Goal: Obtain resource: Obtain resource

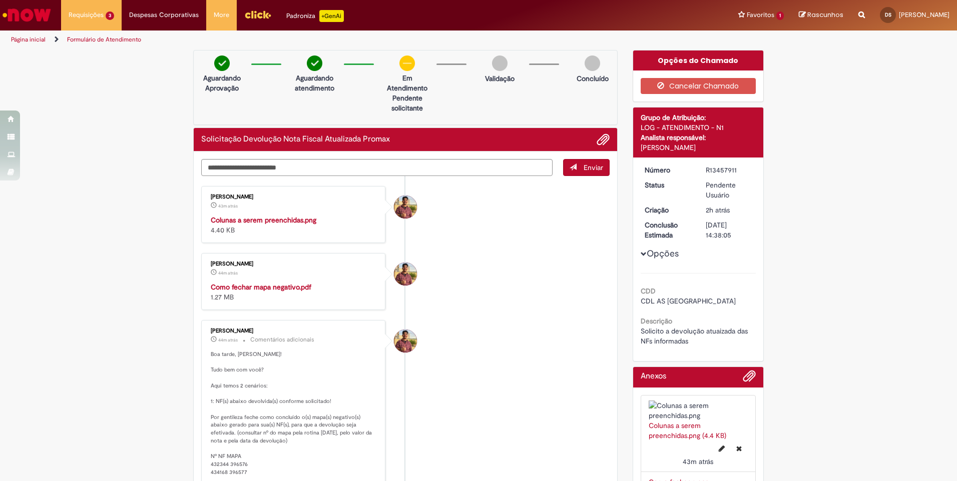
click at [303, 215] on img "Histórico de tíquete" at bounding box center [294, 215] width 167 height 0
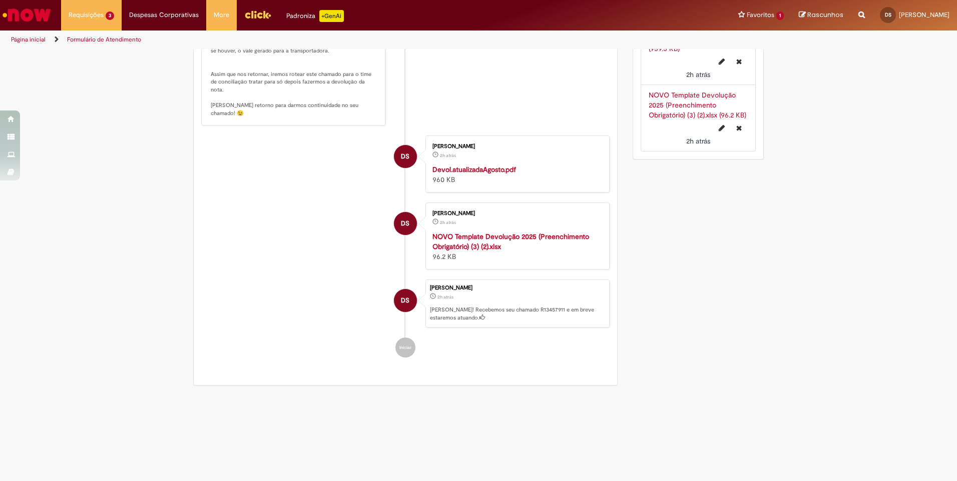
scroll to position [300, 0]
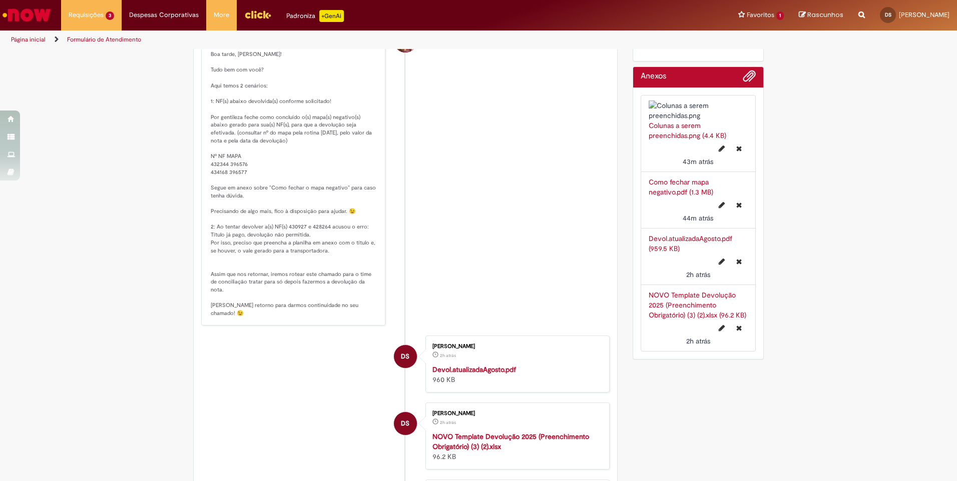
click at [482, 374] on strong "Devol.atualizadaAgosto.pdf" at bounding box center [474, 369] width 84 height 9
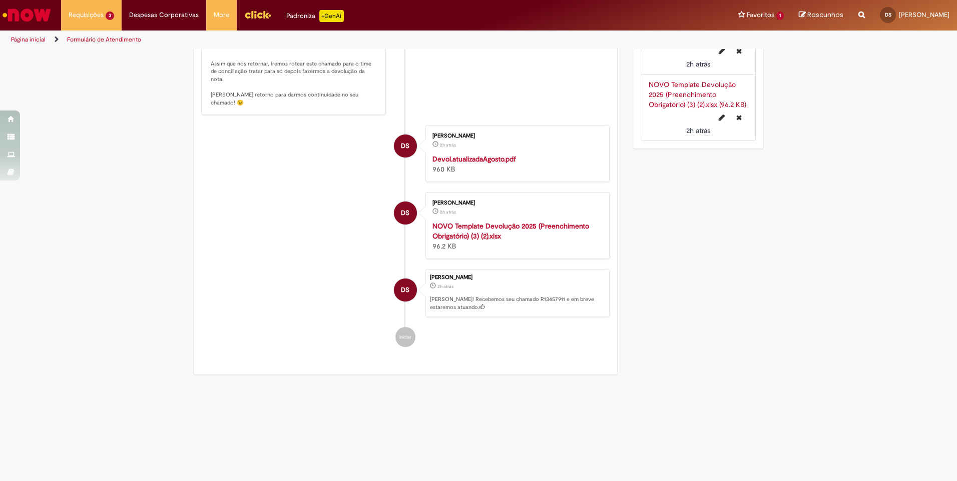
scroll to position [612, 0]
click at [467, 233] on strong "NOVO Template Devolução 2025 (Preenchimento Obrigatório) (3) (2).xlsx" at bounding box center [510, 231] width 157 height 19
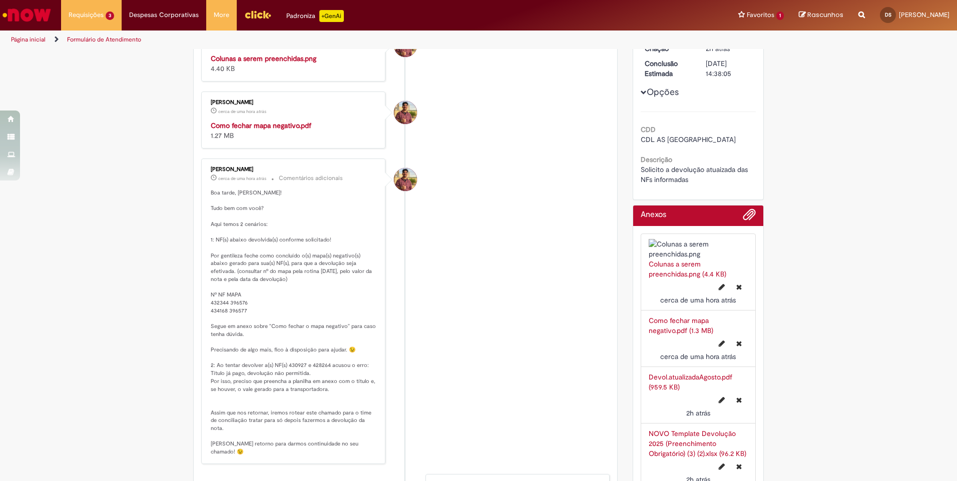
scroll to position [0, 0]
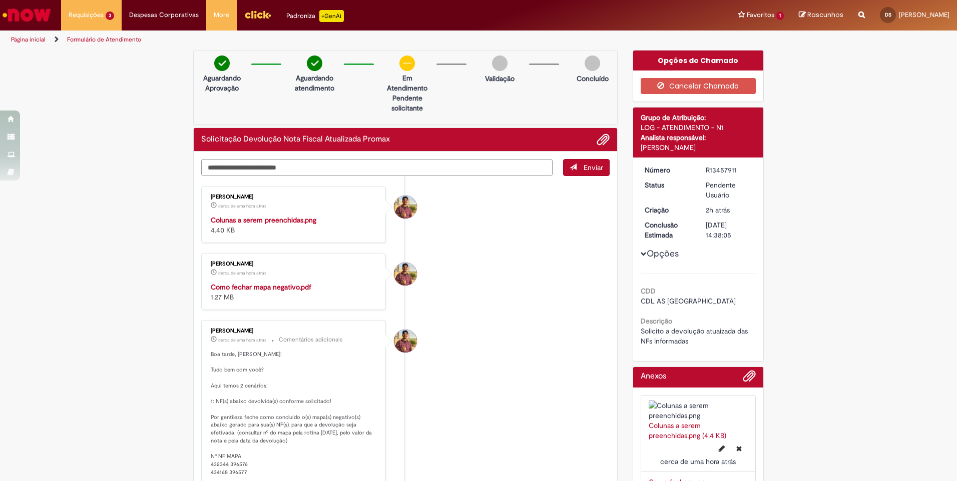
drag, startPoint x: 484, startPoint y: 166, endPoint x: 506, endPoint y: 167, distance: 22.0
click at [484, 167] on textarea "Digite sua mensagem aqui..." at bounding box center [376, 167] width 351 height 17
click at [602, 128] on div "Solicitação Devolução Nota Fiscal Atualizada Promax" at bounding box center [405, 140] width 423 height 24
click at [597, 139] on span "Adicionar anexos" at bounding box center [603, 140] width 12 height 12
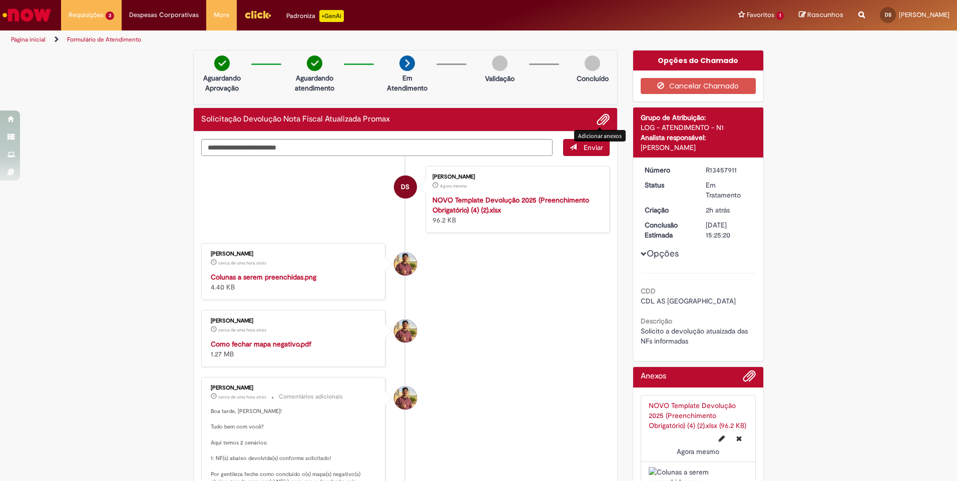
drag, startPoint x: 464, startPoint y: 301, endPoint x: 453, endPoint y: 290, distance: 15.6
click at [468, 297] on li "[PERSON_NAME] cerca de uma hora atrás cerca de uma hora atrás Colunas a serem p…" at bounding box center [405, 271] width 408 height 57
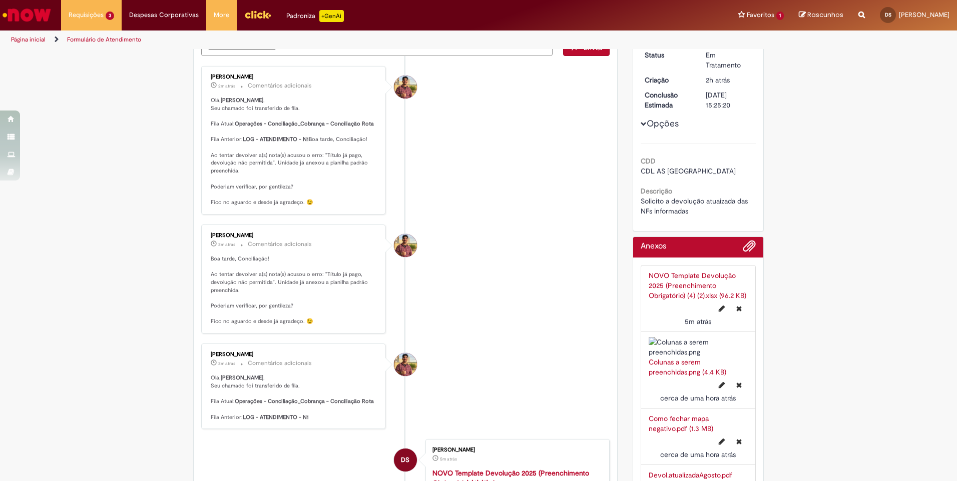
scroll to position [50, 0]
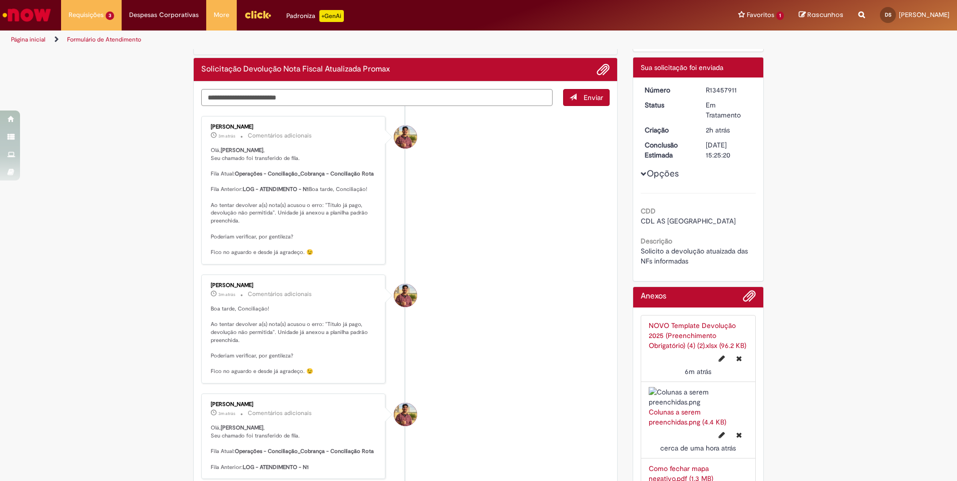
click at [513, 97] on textarea "Digite sua mensagem aqui..." at bounding box center [376, 97] width 351 height 17
click at [597, 69] on span "Adicionar anexos" at bounding box center [603, 70] width 12 height 12
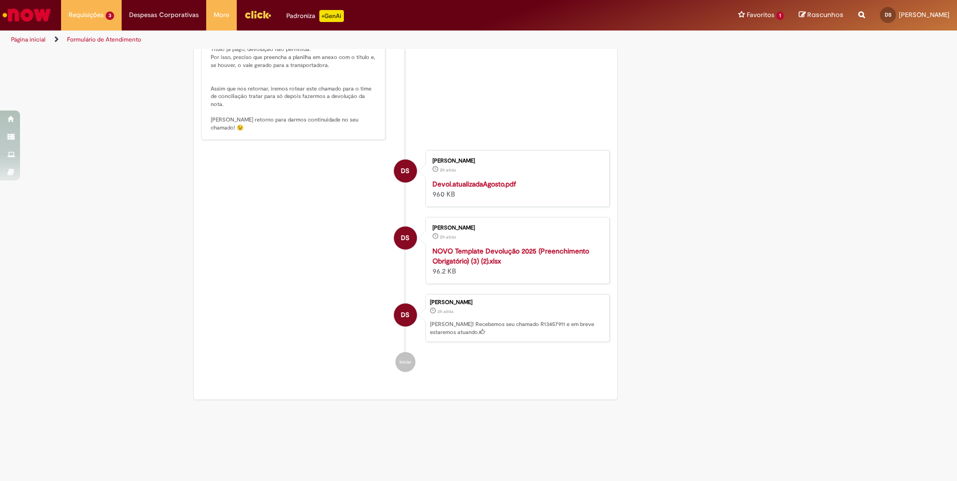
scroll to position [1151, 0]
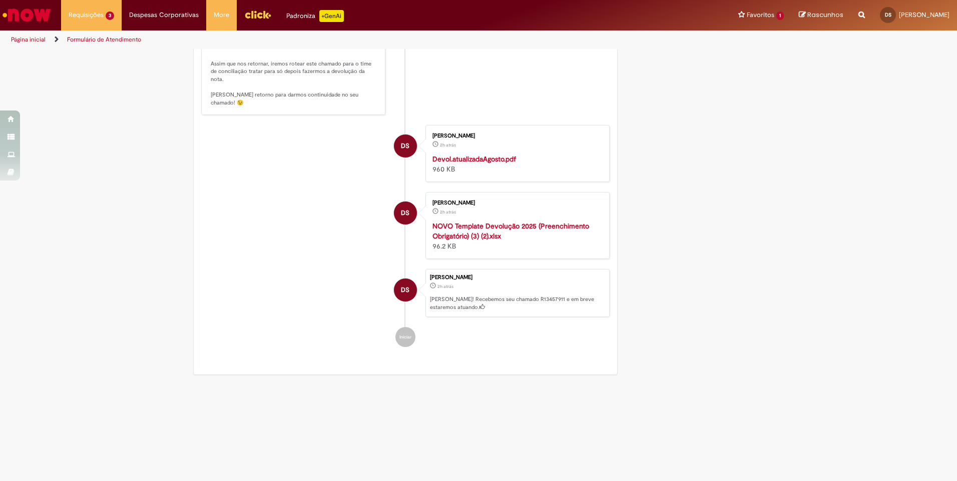
drag, startPoint x: 205, startPoint y: 217, endPoint x: 245, endPoint y: 233, distance: 42.5
copy p "Nº NF MAPA 432344 396576 434168 396577"
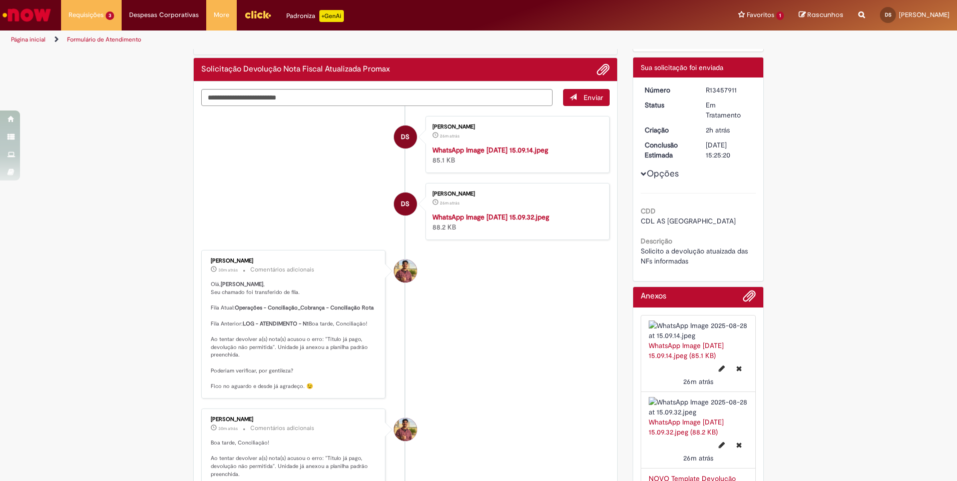
scroll to position [0, 0]
